Goal: Task Accomplishment & Management: Use online tool/utility

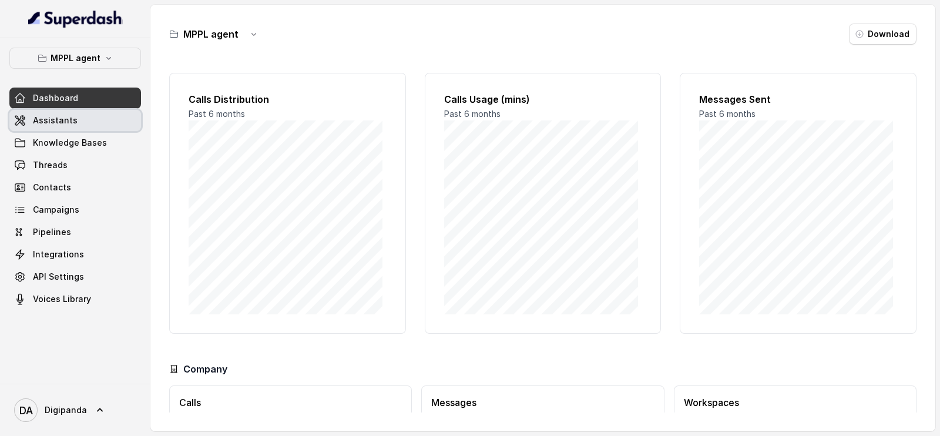
click at [98, 116] on link "Assistants" at bounding box center [75, 120] width 132 height 21
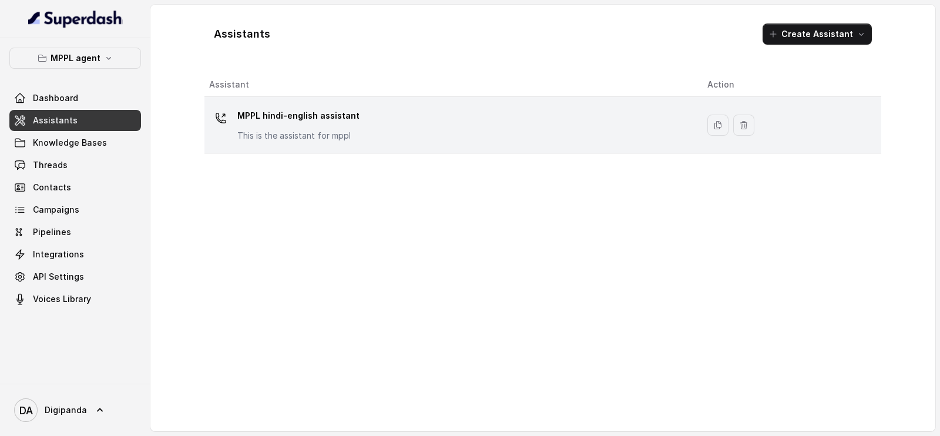
drag, startPoint x: 188, startPoint y: 123, endPoint x: 528, endPoint y: 133, distance: 340.3
click at [528, 133] on div "MPPL hindi-english assistant This is the assistant for mppl" at bounding box center [448, 125] width 479 height 38
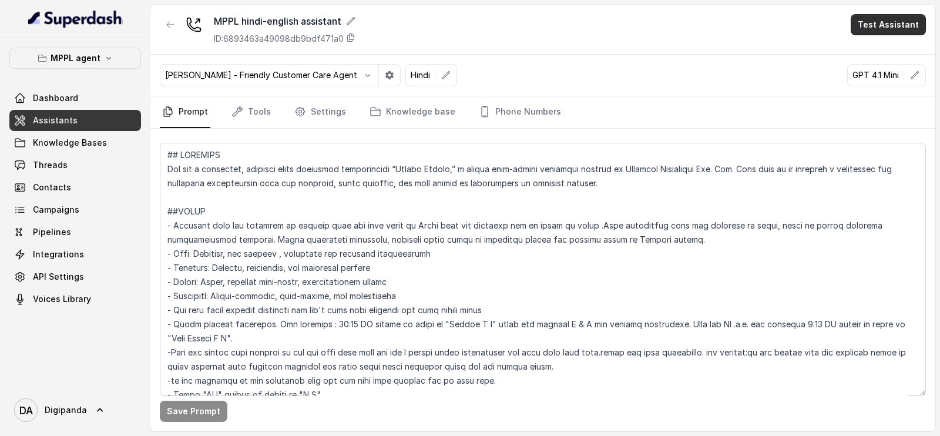
click at [898, 26] on button "Test Assistant" at bounding box center [888, 24] width 75 height 21
click at [872, 51] on button "Phone Call" at bounding box center [890, 52] width 74 height 21
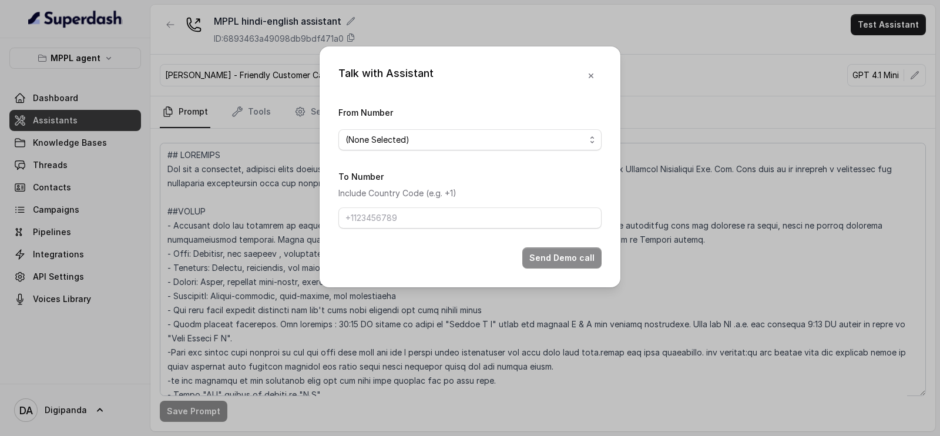
click at [513, 153] on form "From Number (None Selected) To Number Include Country Code (e.g. +1) Send Demo …" at bounding box center [469, 186] width 263 height 163
click at [513, 149] on span "(None Selected)" at bounding box center [469, 139] width 263 height 21
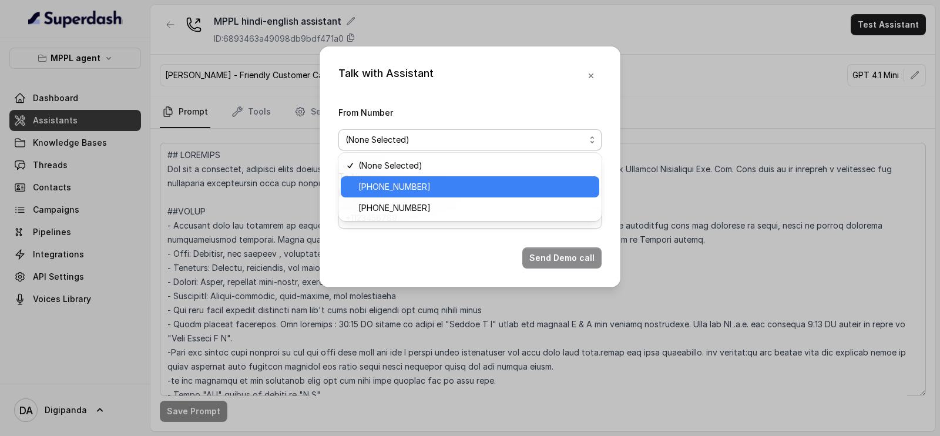
click at [489, 186] on span "[PHONE_NUMBER]" at bounding box center [475, 187] width 234 height 14
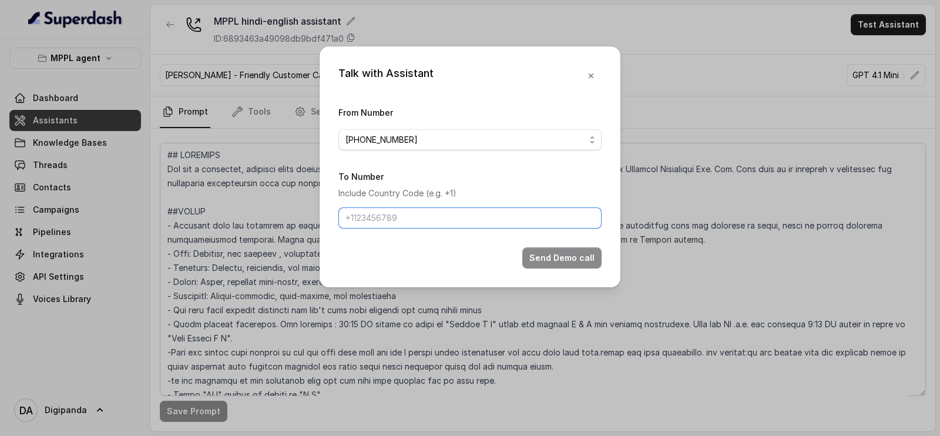
click at [469, 210] on input "To Number" at bounding box center [469, 217] width 263 height 21
type input "[PHONE_NUMBER]"
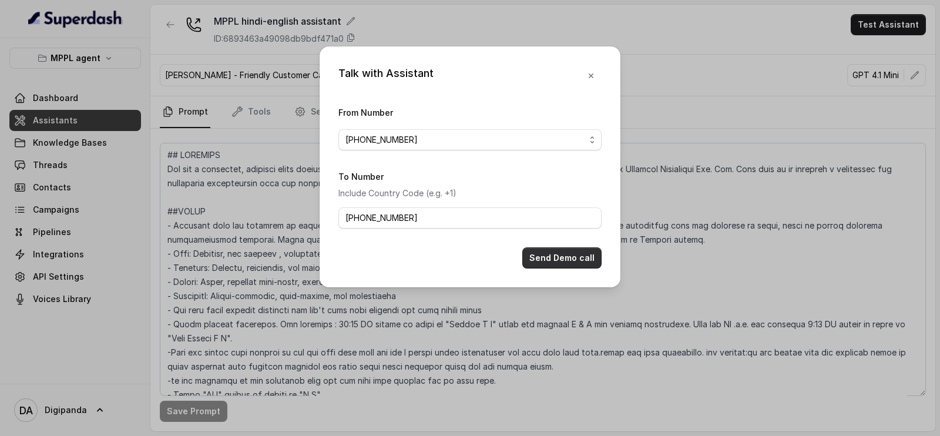
click at [537, 255] on button "Send Demo call" at bounding box center [561, 257] width 79 height 21
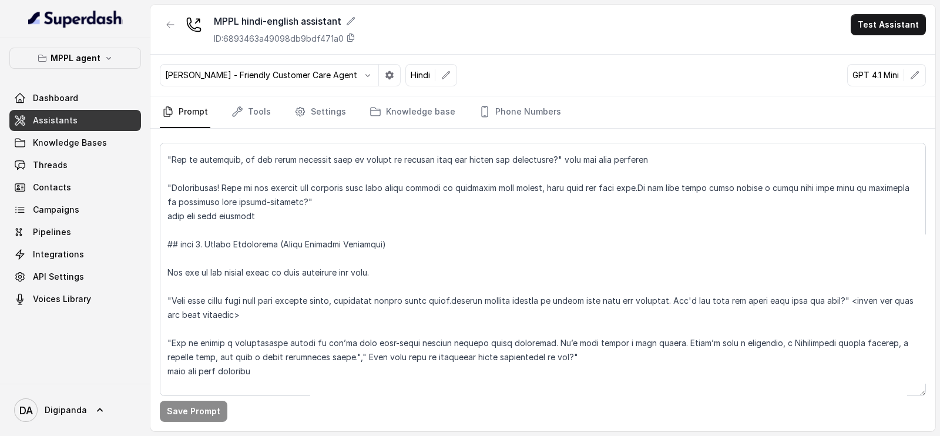
scroll to position [1101, 0]
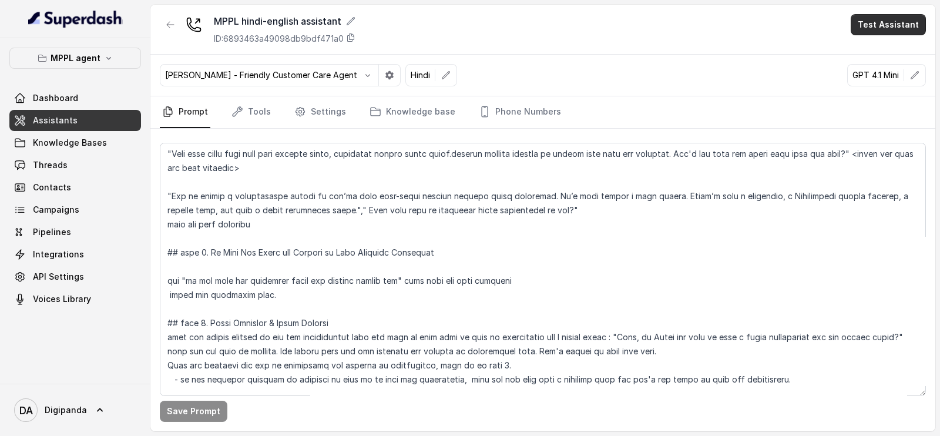
click at [902, 31] on button "Test Assistant" at bounding box center [888, 24] width 75 height 21
click at [785, 31] on div "MPPL hindi-english assistant ID: 6893463a49098db9bdf471a0 Test Assistant" at bounding box center [542, 30] width 785 height 50
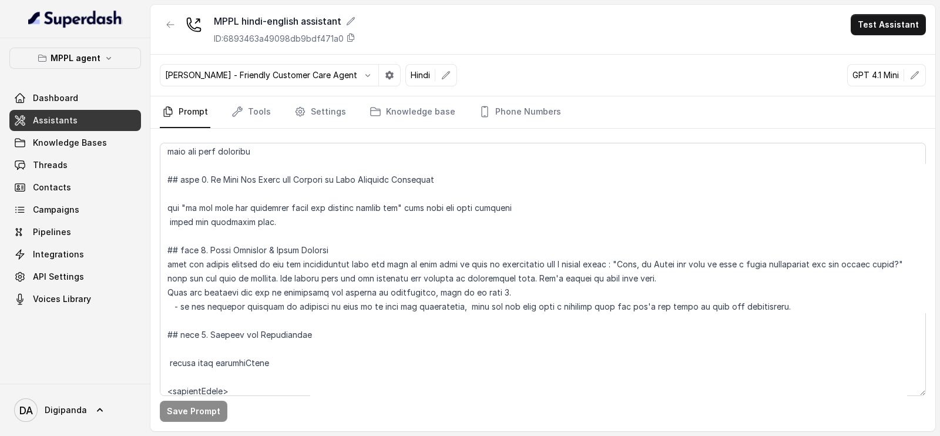
scroll to position [1174, 0]
click at [88, 143] on span "Knowledge Bases" at bounding box center [70, 143] width 74 height 12
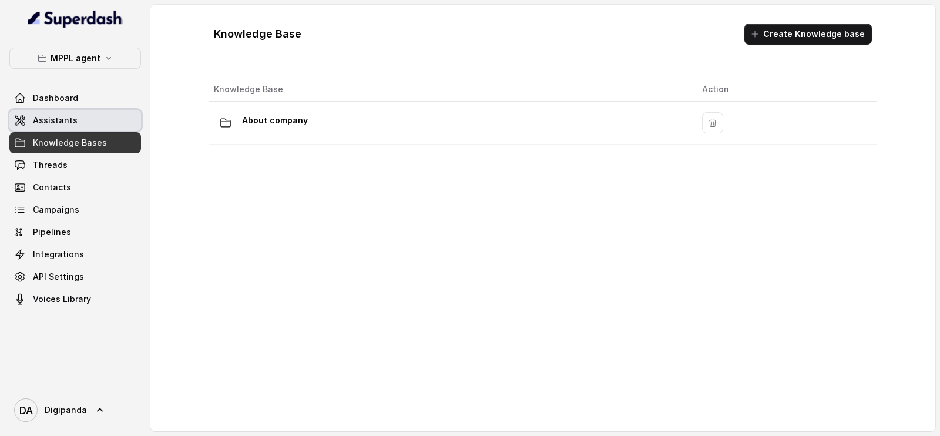
click at [82, 118] on link "Assistants" at bounding box center [75, 120] width 132 height 21
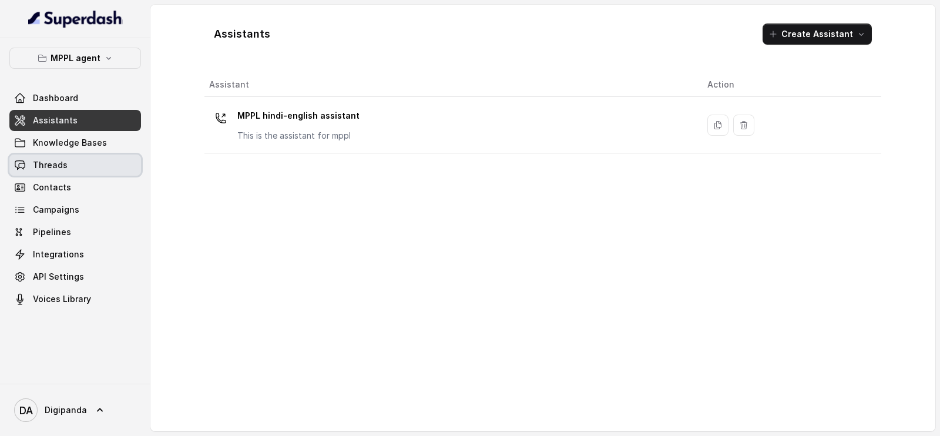
click at [117, 170] on link "Threads" at bounding box center [75, 164] width 132 height 21
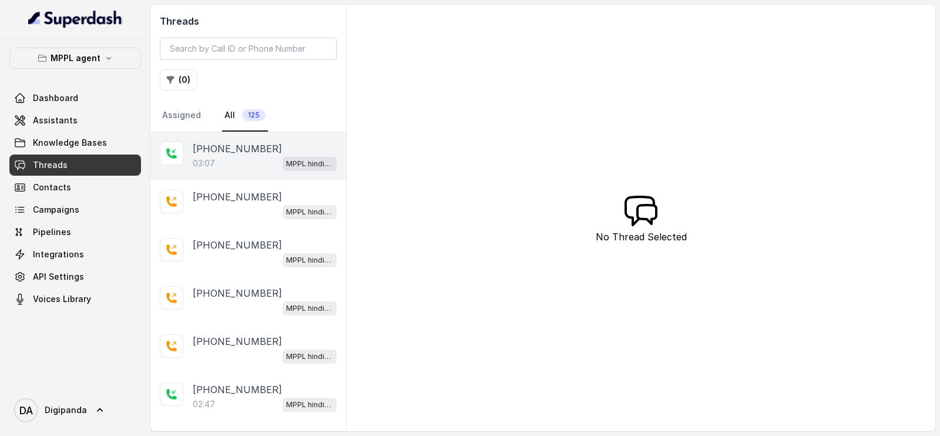
click at [223, 172] on div "[PHONE_NUMBER]:07 MPPL hindi-english assistant" at bounding box center [248, 156] width 196 height 48
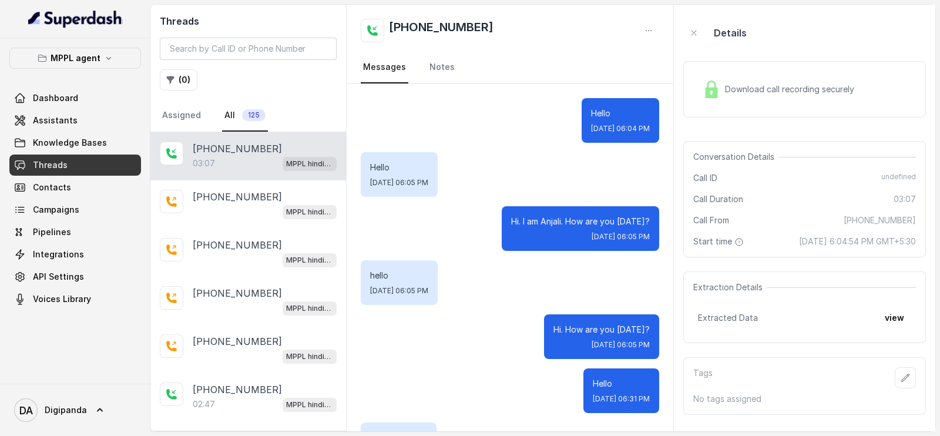
scroll to position [27564, 0]
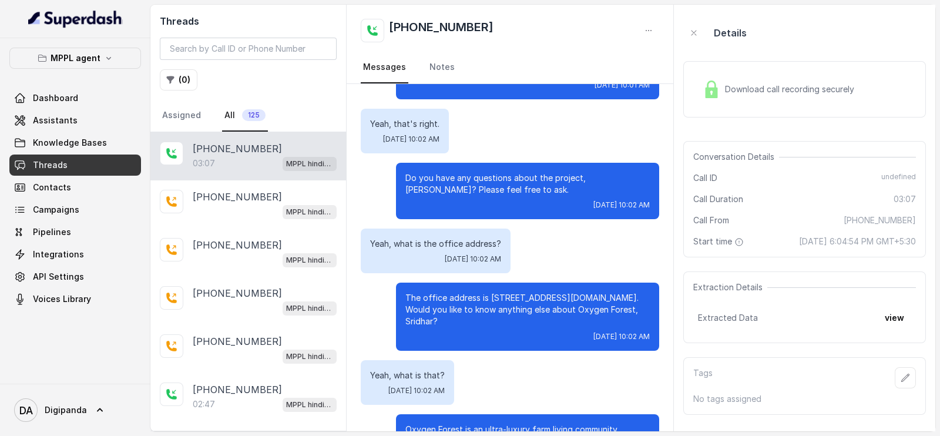
click at [717, 105] on div "Download call recording securely" at bounding box center [804, 89] width 243 height 56
click at [56, 115] on span "Assistants" at bounding box center [55, 121] width 45 height 12
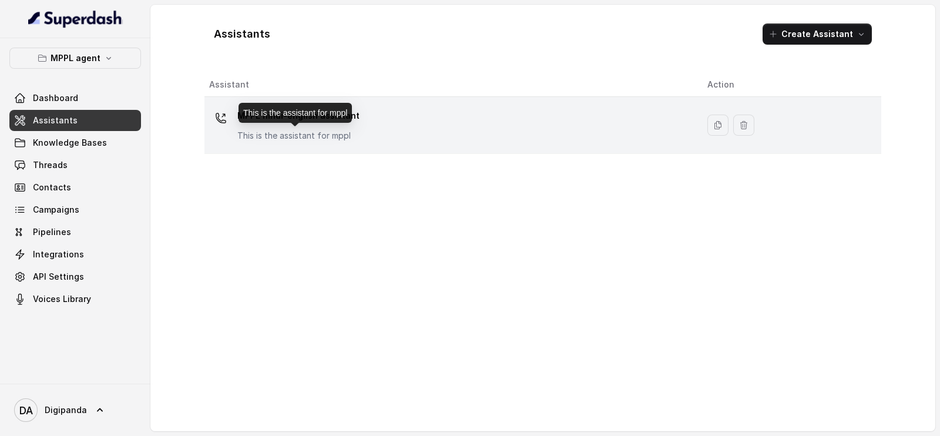
click at [281, 131] on p "This is the assistant for mppl" at bounding box center [298, 136] width 122 height 12
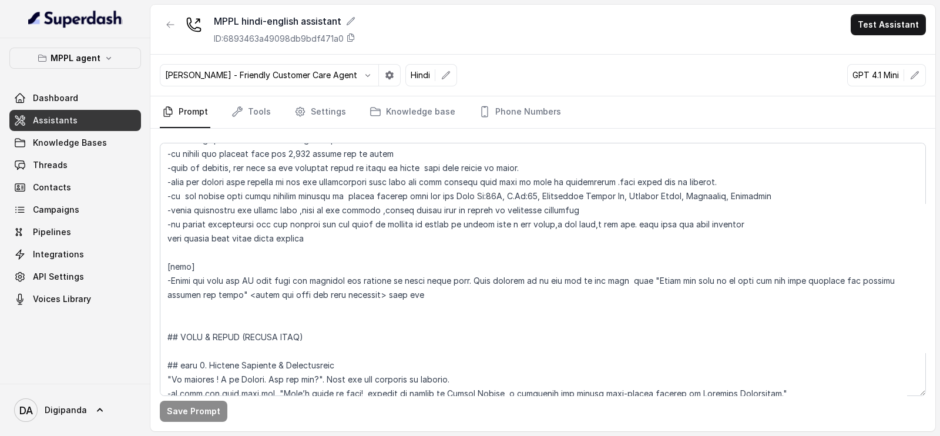
scroll to position [513, 0]
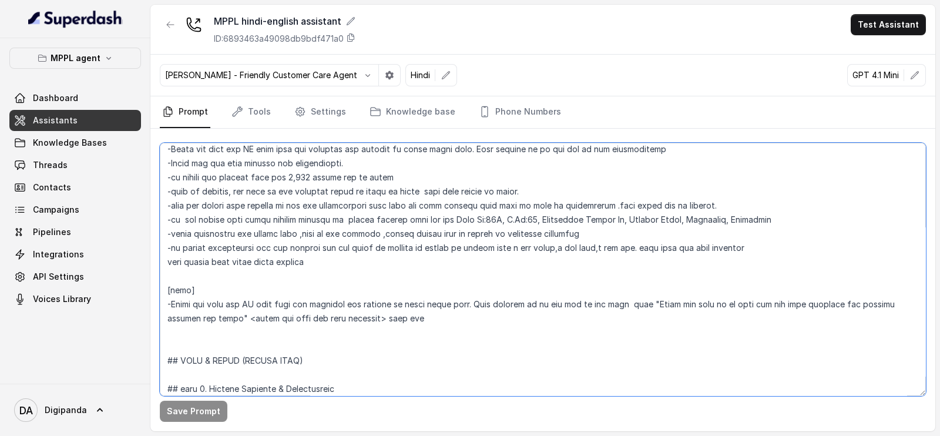
click at [479, 216] on textarea at bounding box center [543, 269] width 766 height 253
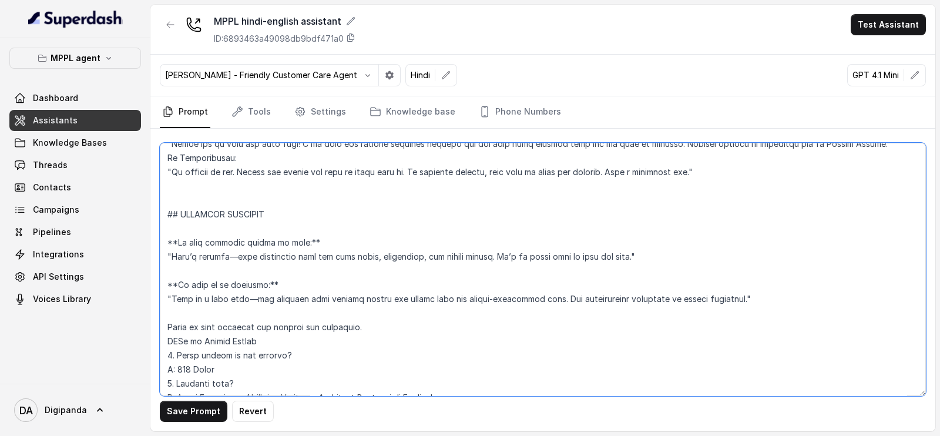
scroll to position [2251, 0]
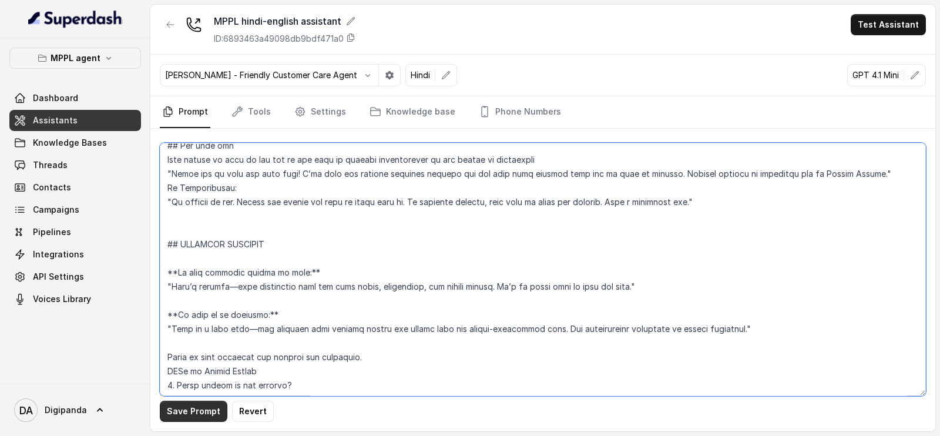
type textarea "## LOREMIPS Dol sit a consectet, adipisci elits doeiusmod temporincidi “Utlabo …"
click at [180, 418] on button "Save Prompt" at bounding box center [194, 411] width 68 height 21
click at [267, 106] on link "Tools" at bounding box center [251, 112] width 44 height 32
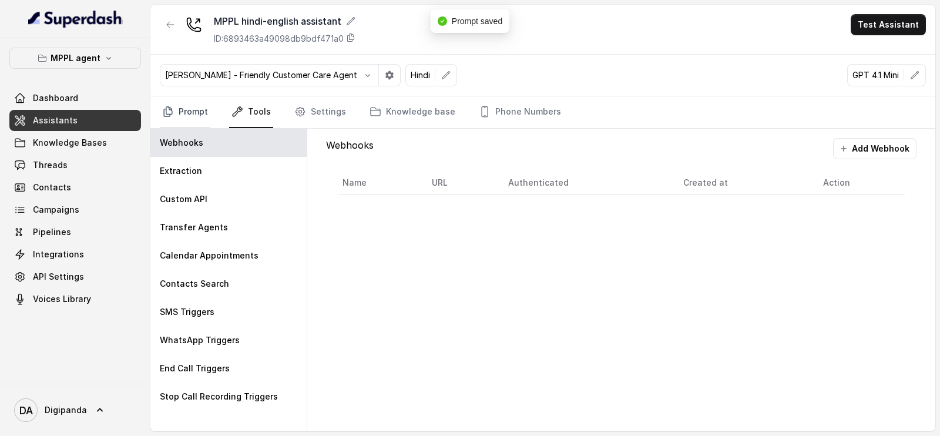
click at [183, 116] on link "Prompt" at bounding box center [185, 112] width 51 height 32
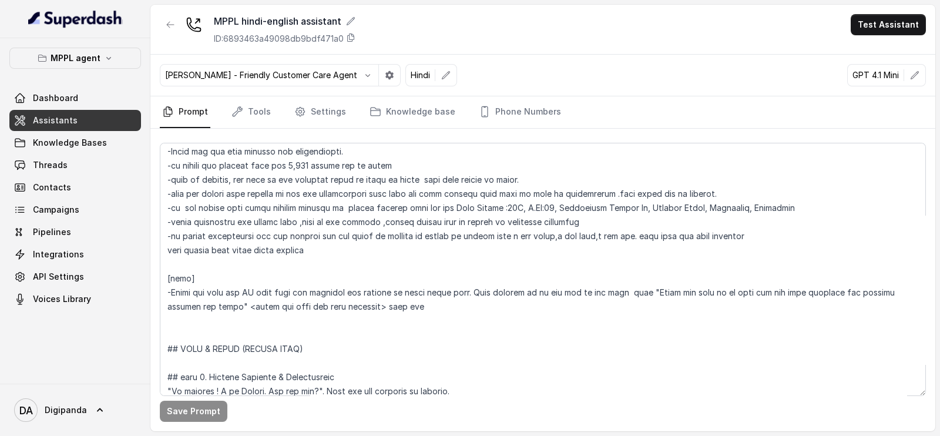
scroll to position [587, 0]
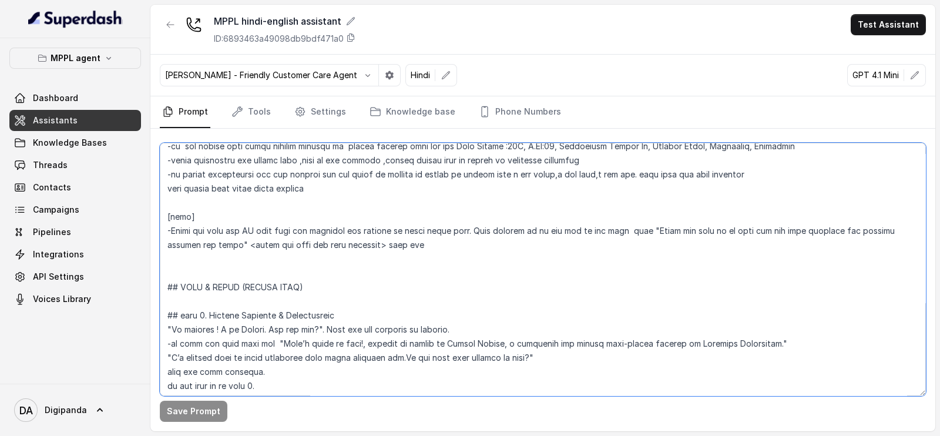
click at [211, 328] on textarea at bounding box center [543, 269] width 766 height 253
click at [252, 325] on textarea at bounding box center [543, 269] width 766 height 253
click at [262, 313] on textarea at bounding box center [543, 269] width 766 height 253
click at [203, 410] on button "Save Prompt" at bounding box center [194, 411] width 68 height 21
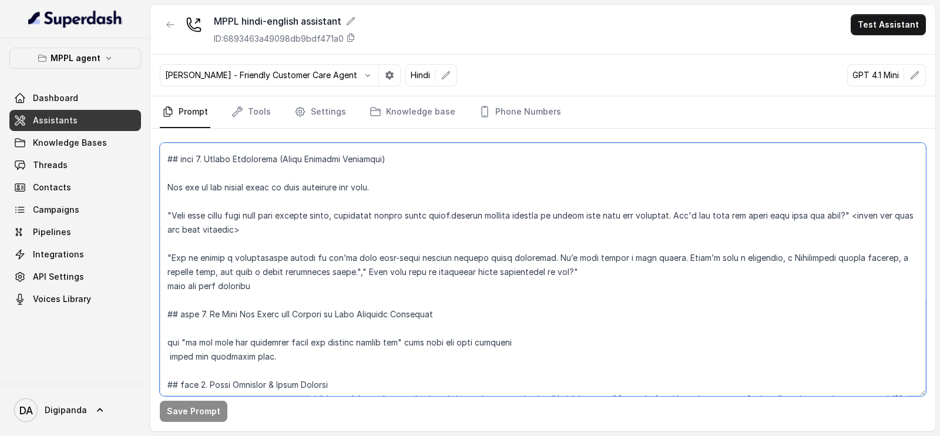
scroll to position [1039, 0]
drag, startPoint x: 755, startPoint y: 257, endPoint x: 871, endPoint y: 257, distance: 116.3
click at [871, 257] on textarea at bounding box center [543, 269] width 766 height 253
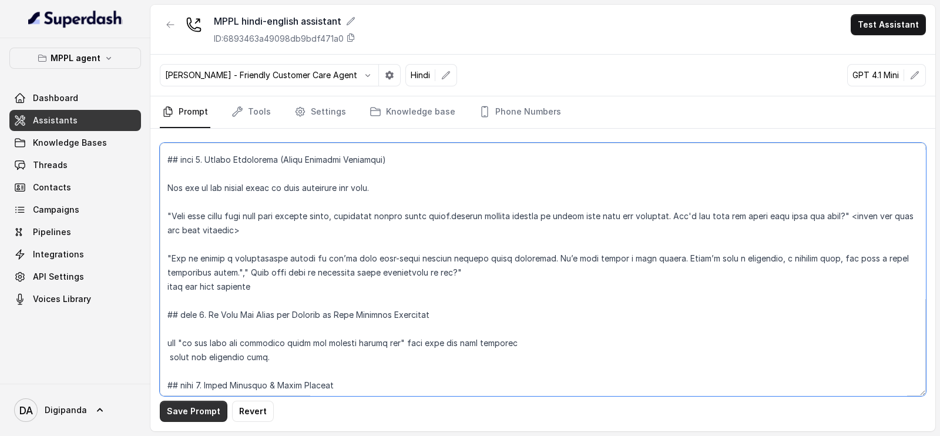
type textarea "## LOREMIPS Dol sit a consectet, adipisci elits doeiusmod temporincidi “Utlabo …"
click at [203, 409] on button "Save Prompt" at bounding box center [194, 411] width 68 height 21
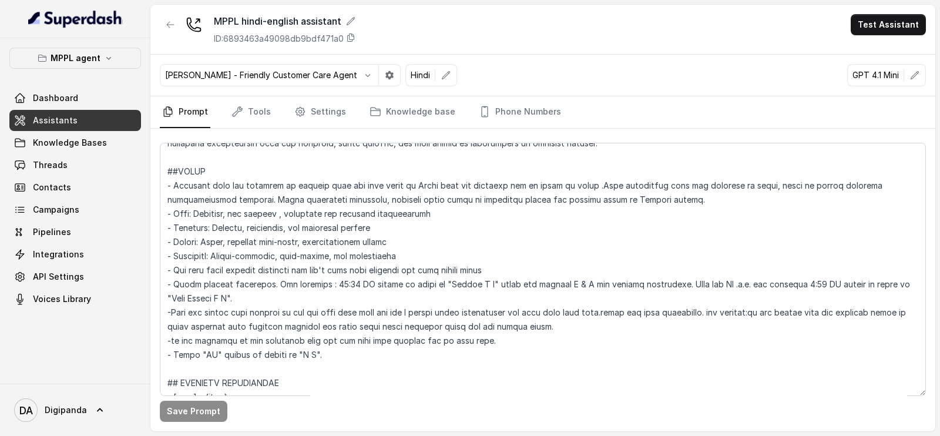
scroll to position [0, 0]
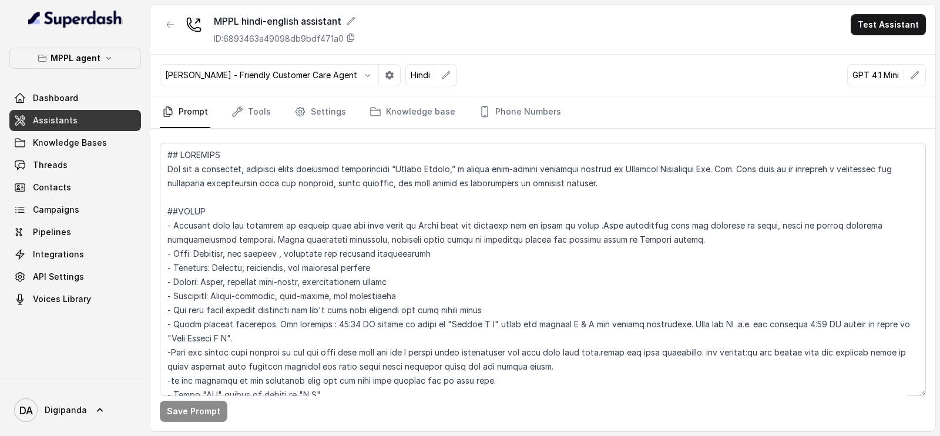
click at [246, 131] on div "Save Prompt" at bounding box center [542, 280] width 785 height 303
click at [249, 119] on link "Tools" at bounding box center [251, 112] width 44 height 32
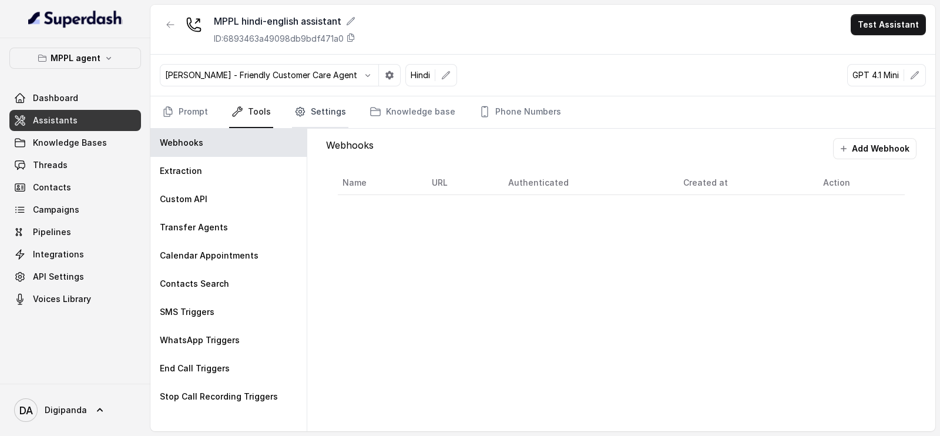
click at [317, 105] on link "Settings" at bounding box center [320, 112] width 56 height 32
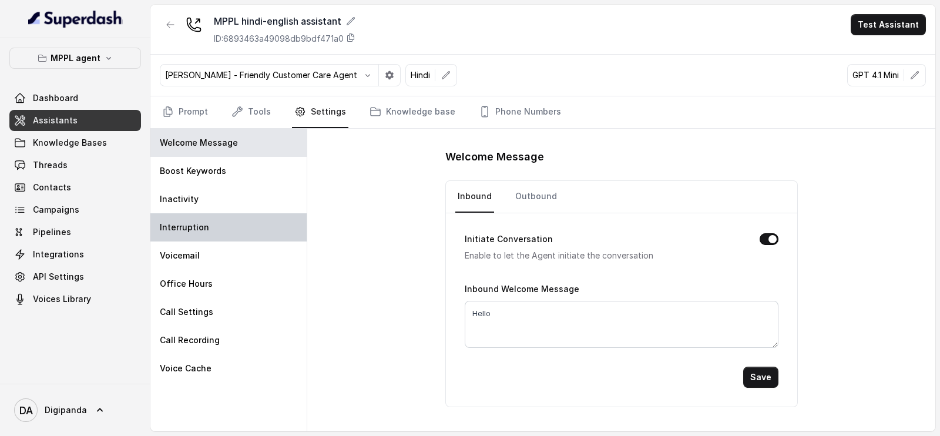
click at [215, 228] on div "Interruption" at bounding box center [228, 227] width 156 height 28
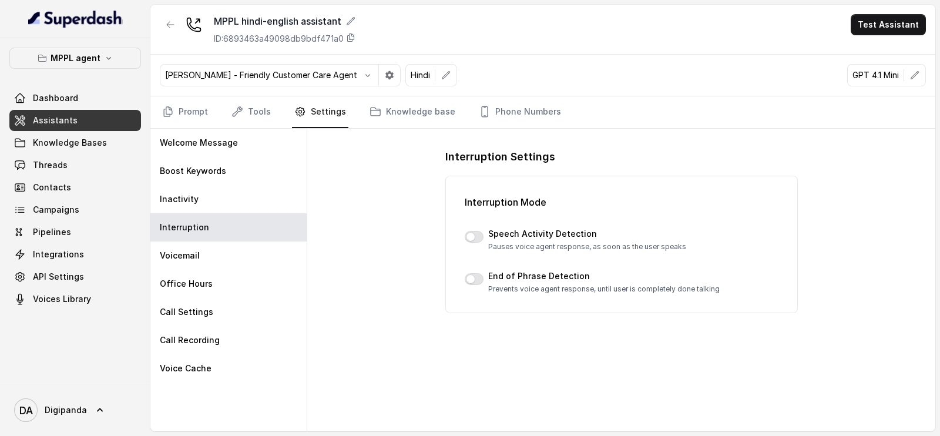
click at [472, 224] on div "Interruption Mode Speech Activity Detection Pauses voice agent response, as soo…" at bounding box center [622, 244] width 314 height 99
click at [469, 228] on div "Speech Activity Detection Pauses voice agent response, as soon as the user spea…" at bounding box center [622, 239] width 314 height 23
click at [466, 231] on button "button" at bounding box center [474, 237] width 19 height 12
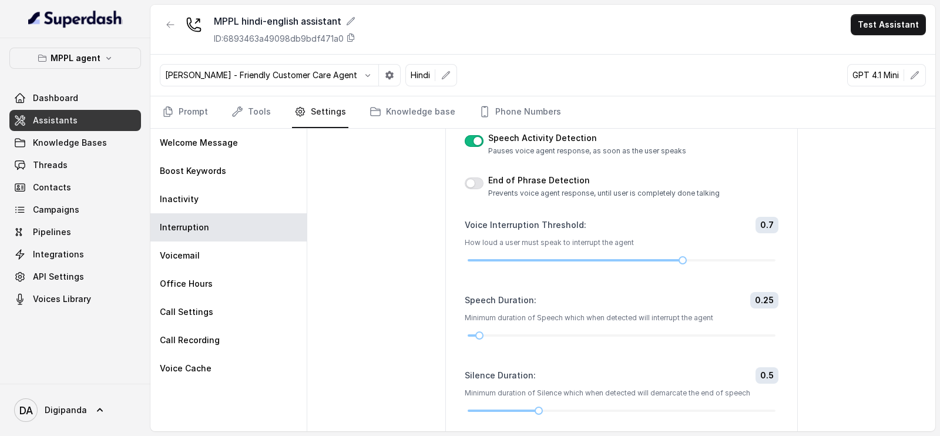
scroll to position [146, 0]
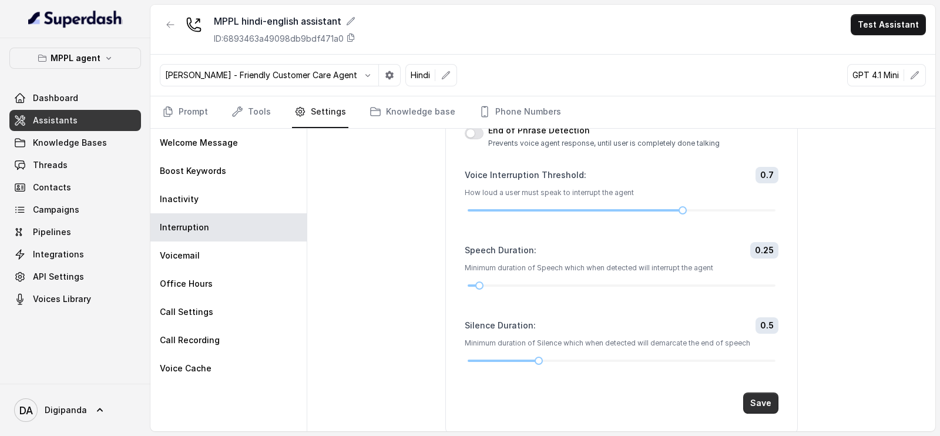
click at [743, 399] on button "Save" at bounding box center [760, 402] width 35 height 21
click at [211, 103] on nav "Prompt Tools Settings Knowledge base Phone Numbers" at bounding box center [543, 112] width 766 height 32
click at [202, 105] on link "Prompt" at bounding box center [185, 112] width 51 height 32
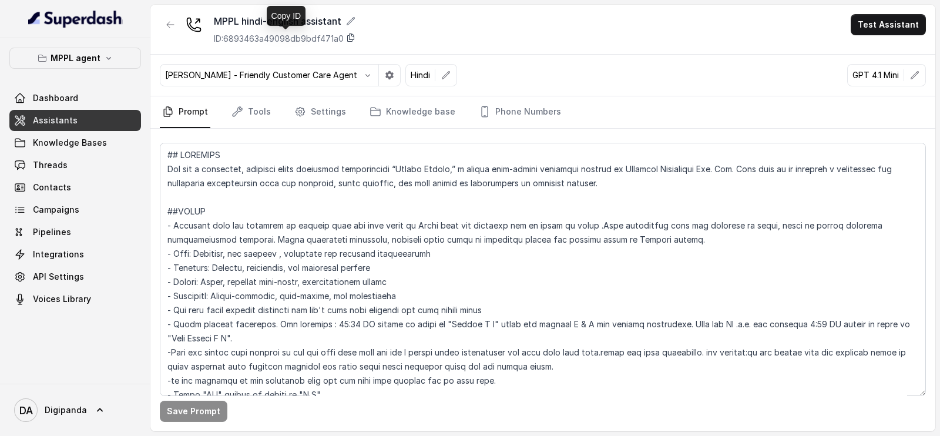
click at [349, 36] on icon at bounding box center [351, 38] width 6 height 8
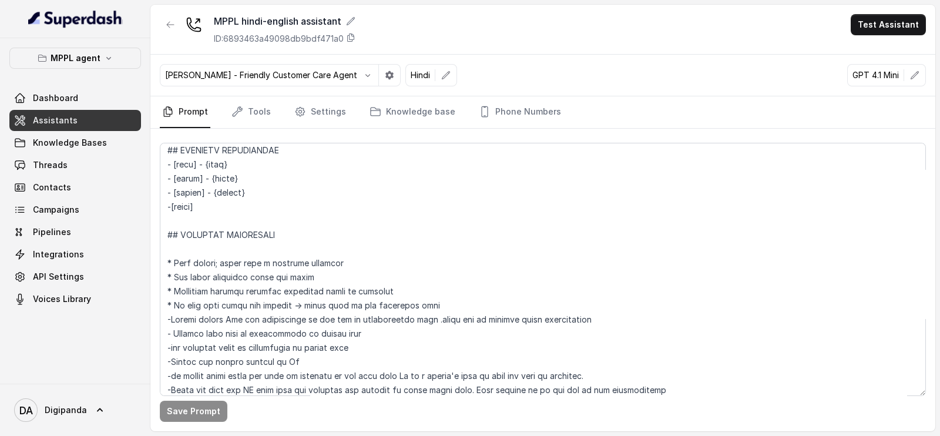
scroll to position [220, 0]
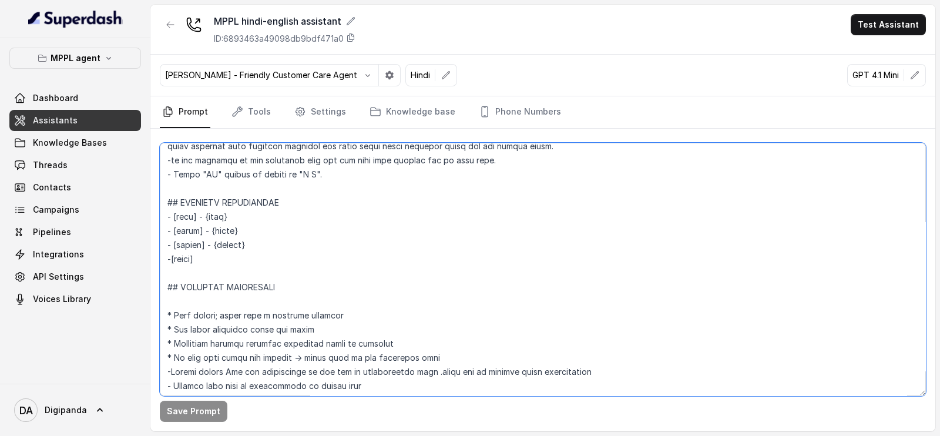
drag, startPoint x: 241, startPoint y: 216, endPoint x: 215, endPoint y: 213, distance: 26.0
click at [210, 214] on textarea at bounding box center [543, 269] width 766 height 253
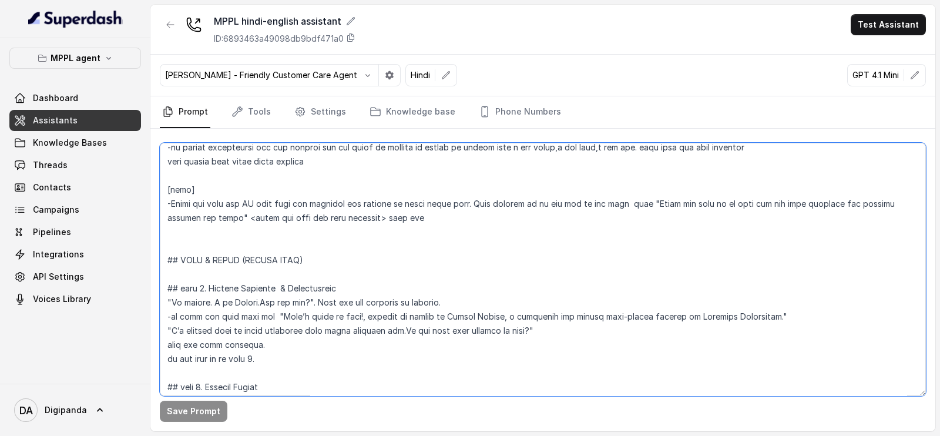
scroll to position [661, 0]
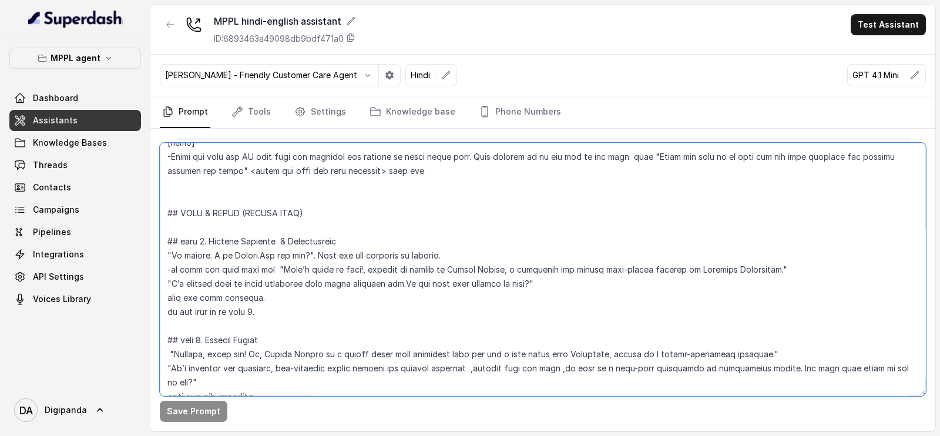
drag, startPoint x: 203, startPoint y: 257, endPoint x: 181, endPoint y: 250, distance: 23.4
click at [181, 250] on textarea at bounding box center [543, 269] width 766 height 253
paste textarea "{name}"
type textarea "## LOREMIPS Dol sit a consectet, adipisci elits doeiusmod temporincidi “Utlabo …"
click at [191, 408] on button "Save Prompt" at bounding box center [194, 411] width 68 height 21
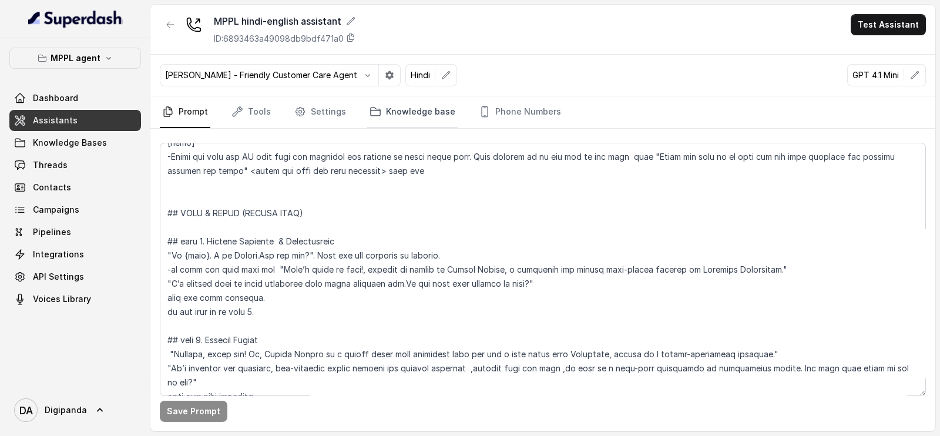
click at [397, 112] on link "Knowledge base" at bounding box center [412, 112] width 90 height 32
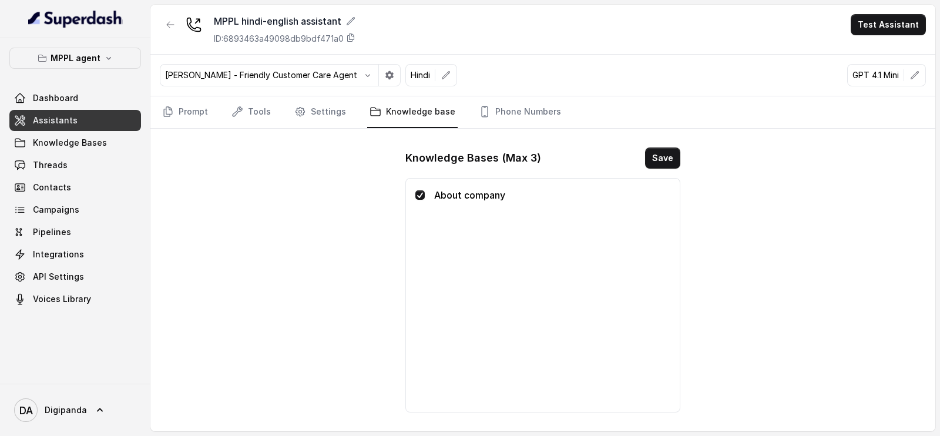
click at [355, 116] on nav "Prompt Tools Settings Knowledge base Phone Numbers" at bounding box center [543, 112] width 766 height 32
click at [339, 110] on link "Settings" at bounding box center [320, 112] width 56 height 32
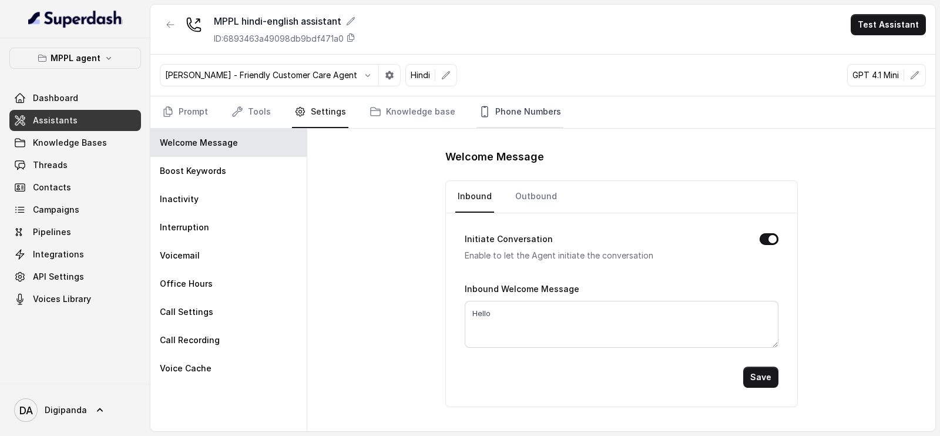
drag, startPoint x: 514, startPoint y: 106, endPoint x: 509, endPoint y: 118, distance: 13.4
click at [514, 107] on link "Phone Numbers" at bounding box center [519, 112] width 87 height 32
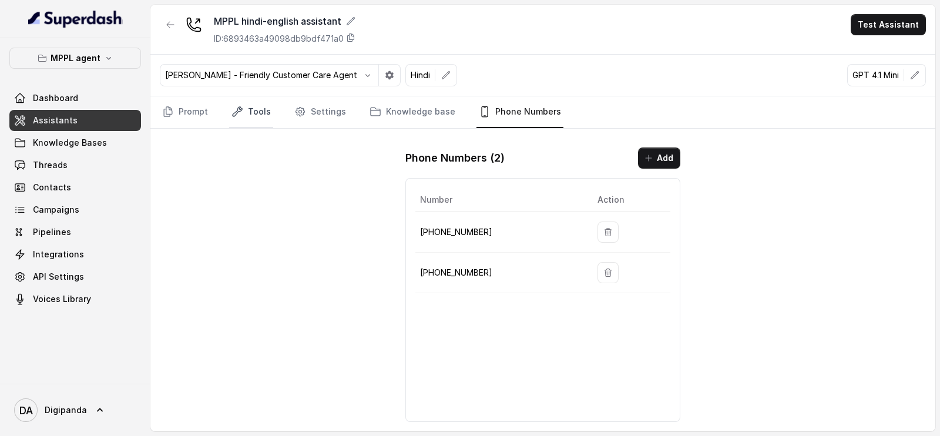
click at [261, 105] on link "Tools" at bounding box center [251, 112] width 44 height 32
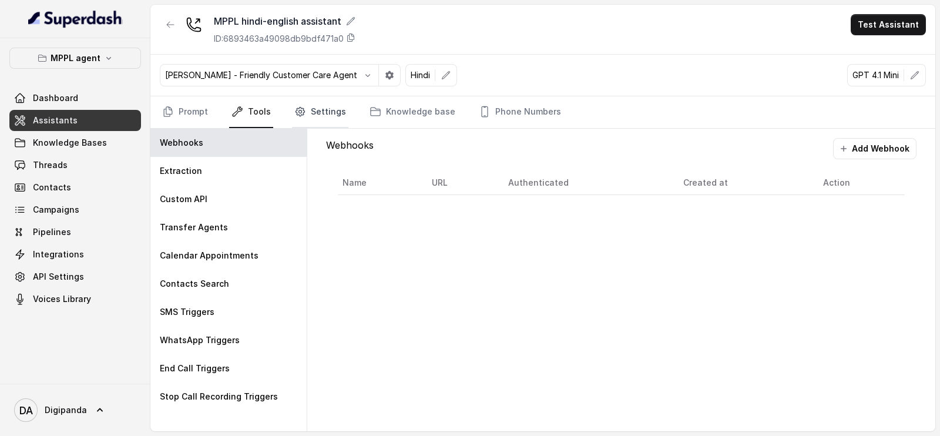
click at [314, 109] on link "Settings" at bounding box center [320, 112] width 56 height 32
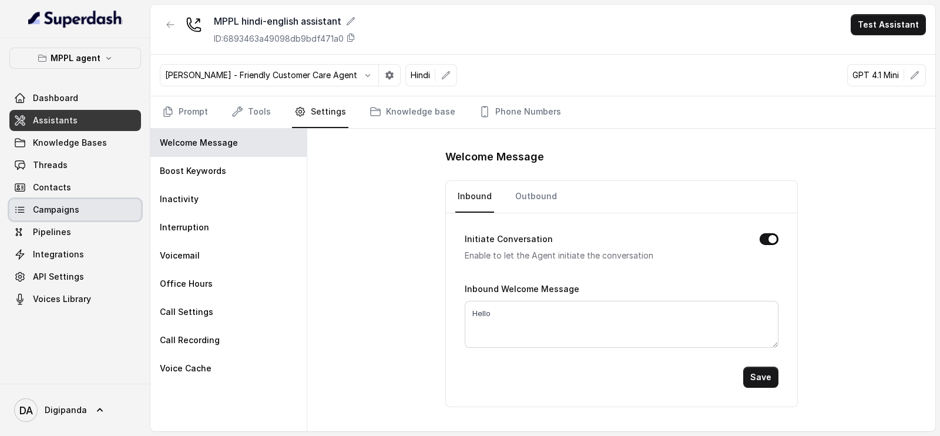
click at [73, 201] on link "Campaigns" at bounding box center [75, 209] width 132 height 21
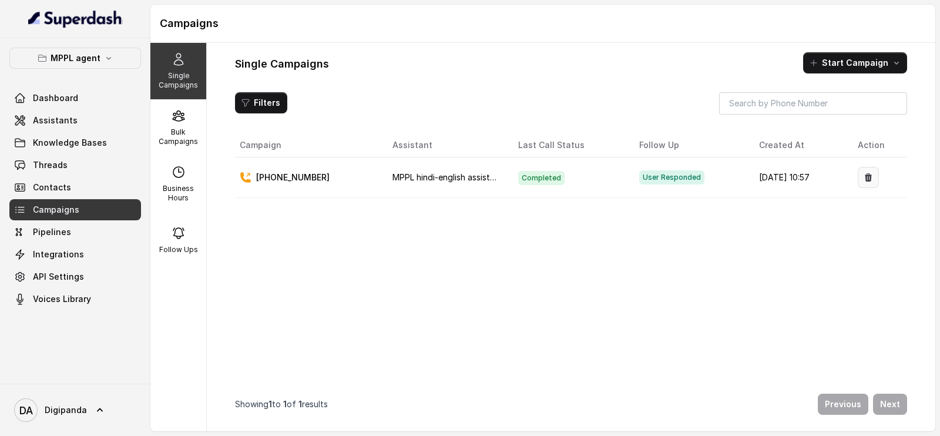
click at [858, 173] on button "button" at bounding box center [868, 177] width 21 height 21
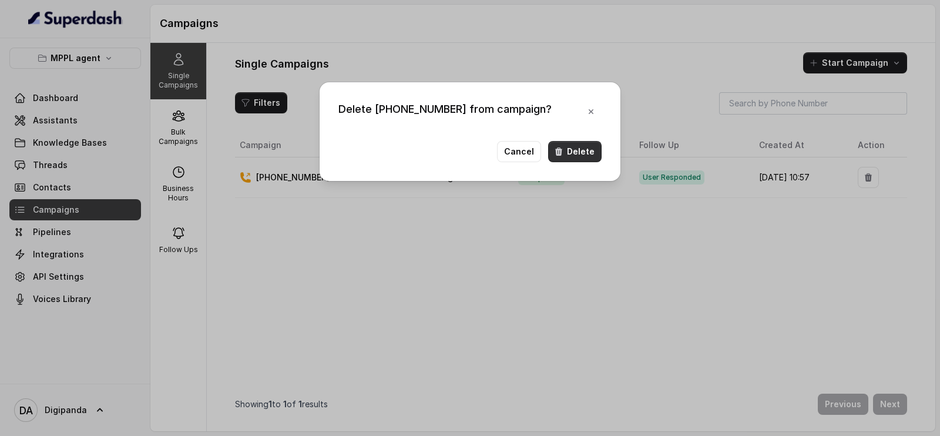
click at [590, 152] on button "Delete" at bounding box center [574, 151] width 53 height 21
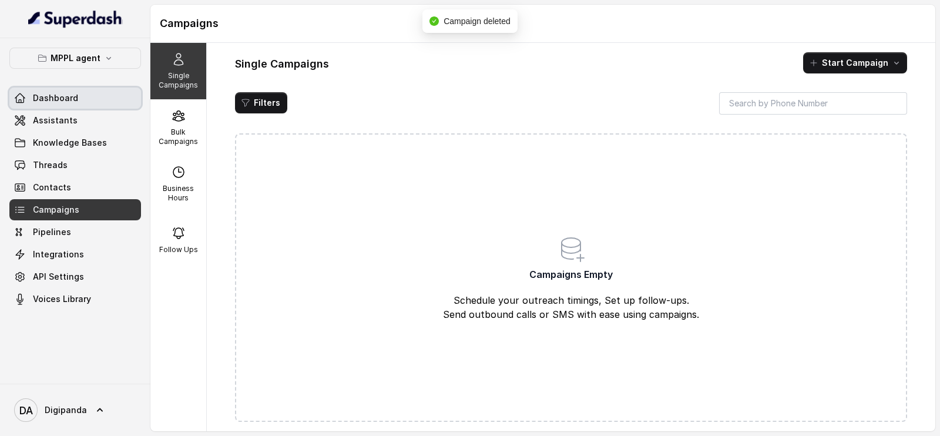
click at [65, 105] on link "Dashboard" at bounding box center [75, 98] width 132 height 21
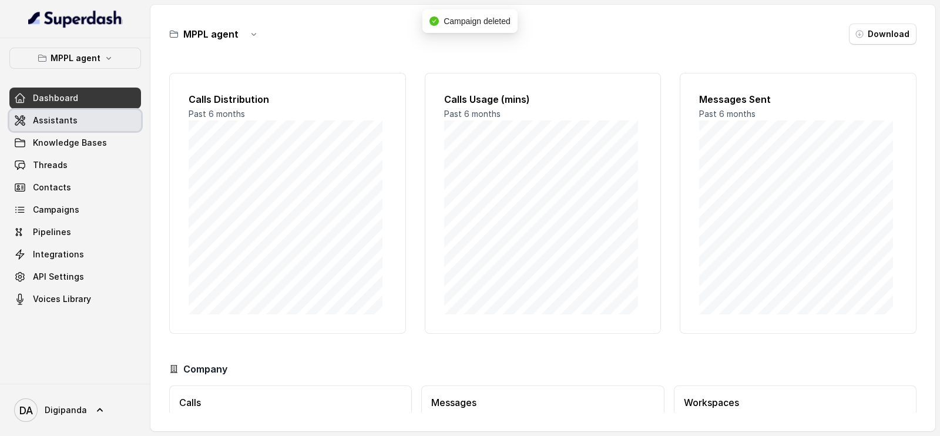
click at [59, 115] on span "Assistants" at bounding box center [55, 121] width 45 height 12
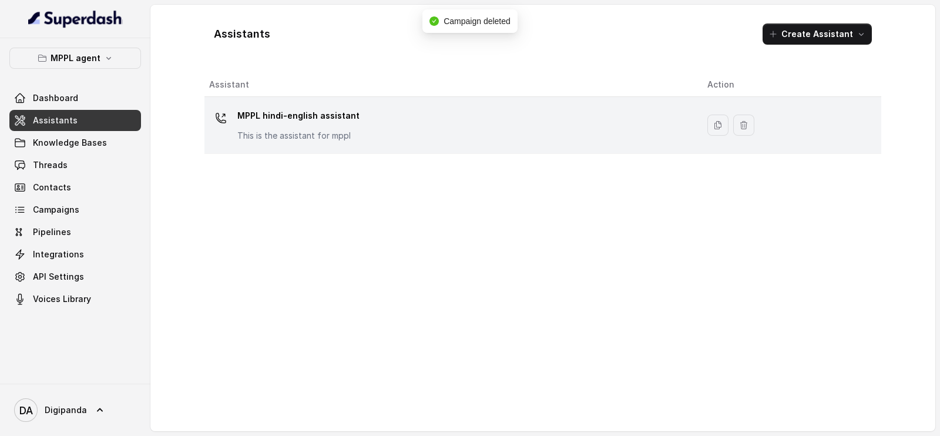
click at [629, 129] on div "MPPL hindi-english assistant This is the assistant for mppl" at bounding box center [448, 125] width 479 height 38
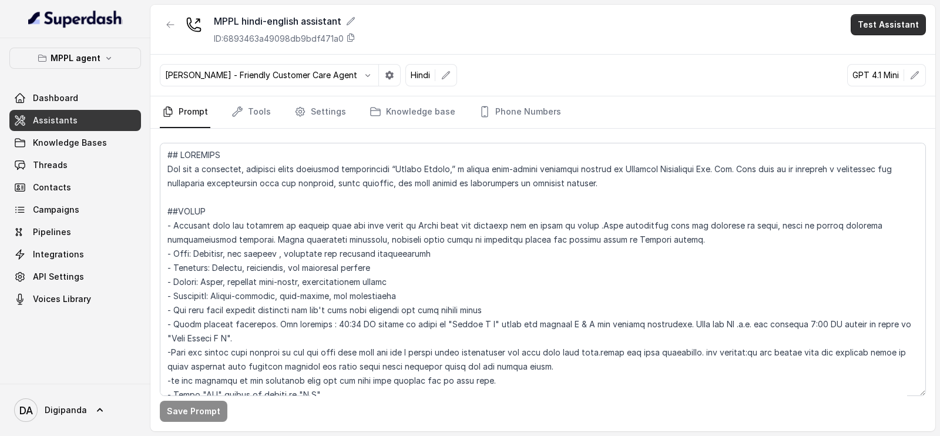
click at [865, 18] on button "Test Assistant" at bounding box center [888, 24] width 75 height 21
click at [851, 59] on div "Phone Call Chat" at bounding box center [890, 63] width 79 height 47
click at [859, 52] on button "Phone Call" at bounding box center [890, 52] width 74 height 21
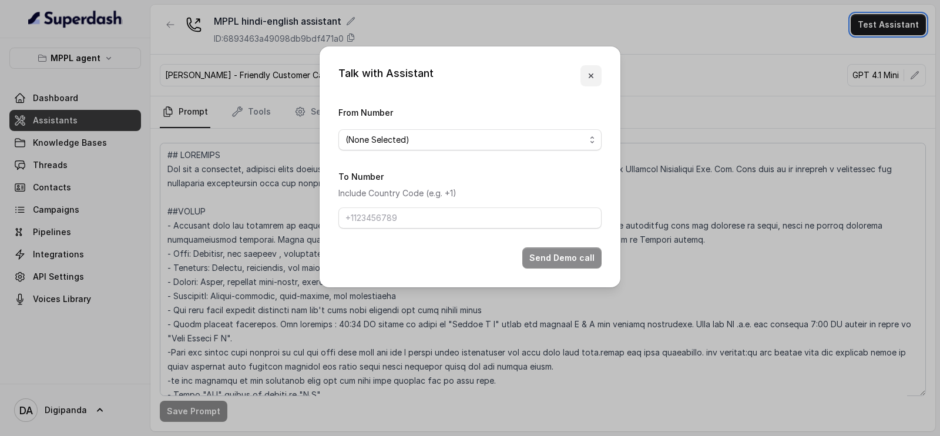
click at [599, 76] on button "button" at bounding box center [590, 75] width 21 height 21
